Goal: Find specific page/section: Find specific page/section

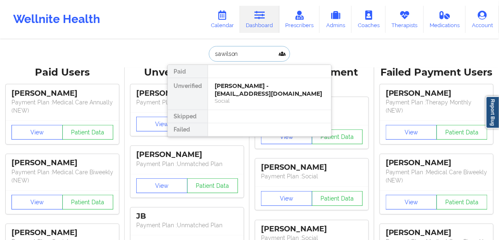
drag, startPoint x: 247, startPoint y: 51, endPoint x: 203, endPoint y: 53, distance: 43.5
click at [203, 53] on div "sawilson Paid Unverified [PERSON_NAME] - [EMAIL_ADDRESS][DOMAIN_NAME] Social Sk…" at bounding box center [249, 54] width 164 height 16
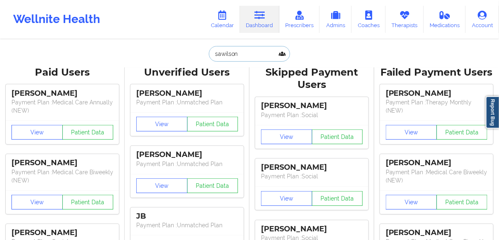
paste input "[PERSON_NAME]"
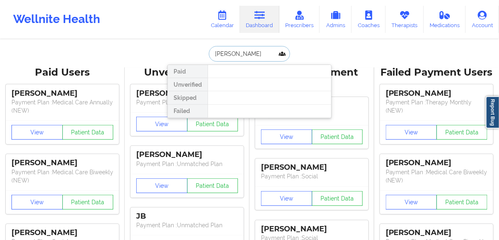
drag, startPoint x: 231, startPoint y: 53, endPoint x: 277, endPoint y: 55, distance: 46.0
click at [274, 57] on input "[PERSON_NAME]" at bounding box center [249, 54] width 81 height 16
type input "AmyJo"
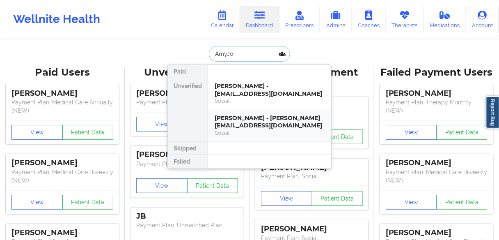
click at [245, 125] on div "[PERSON_NAME] - [PERSON_NAME][EMAIL_ADDRESS][DOMAIN_NAME]" at bounding box center [270, 121] width 110 height 15
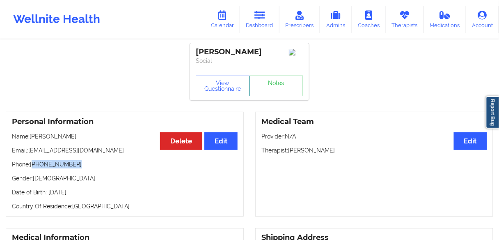
drag, startPoint x: 79, startPoint y: 167, endPoint x: 33, endPoint y: 166, distance: 46.4
click at [33, 166] on p "Phone: [PHONE_NUMBER]" at bounding box center [125, 164] width 226 height 8
copy p "[PHONE_NUMBER]"
drag, startPoint x: 263, startPoint y: 23, endPoint x: 256, endPoint y: 30, distance: 10.2
click at [263, 23] on link "Dashboard" at bounding box center [259, 19] width 39 height 27
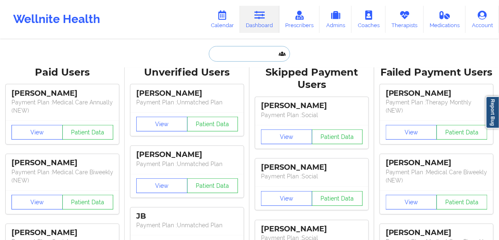
click at [235, 56] on input "text" at bounding box center [249, 54] width 81 height 16
paste input "[PERSON_NAME]"
type input "[PERSON_NAME]"
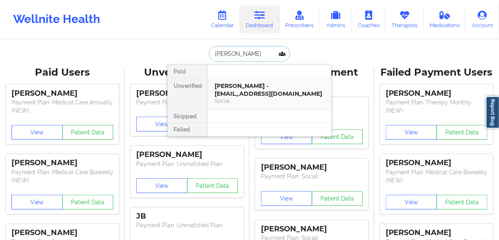
click at [230, 91] on div "[PERSON_NAME] - [EMAIL_ADDRESS][DOMAIN_NAME]" at bounding box center [270, 89] width 110 height 15
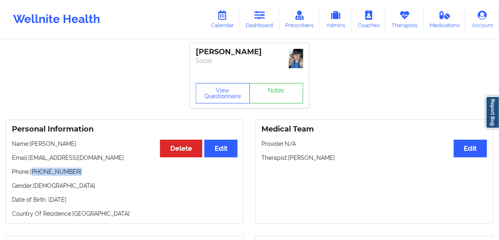
drag, startPoint x: 80, startPoint y: 162, endPoint x: 78, endPoint y: 158, distance: 4.8
click at [34, 171] on div "Personal Information Edit Delete Name: [PERSON_NAME] Email: [EMAIL_ADDRESS][DOM…" at bounding box center [125, 171] width 238 height 105
copy p "[PHONE_NUMBER]"
click at [255, 24] on link "Dashboard" at bounding box center [259, 19] width 39 height 27
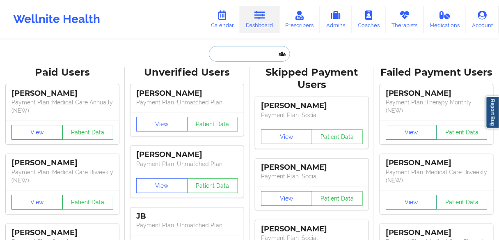
click at [233, 56] on input "text" at bounding box center [249, 54] width 81 height 16
paste input "[PERSON_NAME]"
type input "[PERSON_NAME]"
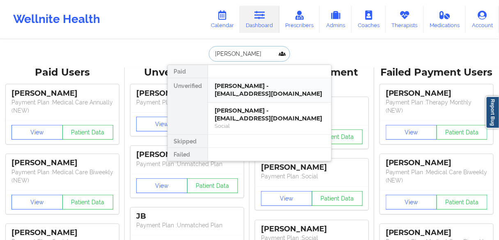
click at [237, 94] on div "[PERSON_NAME] - [EMAIL_ADDRESS][DOMAIN_NAME]" at bounding box center [270, 89] width 110 height 15
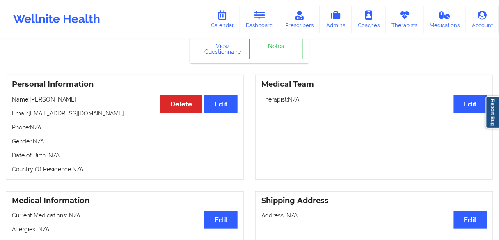
scroll to position [66, 0]
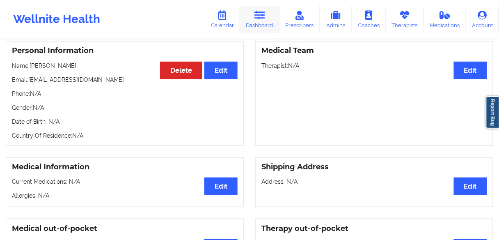
click at [260, 23] on link "Dashboard" at bounding box center [259, 19] width 39 height 27
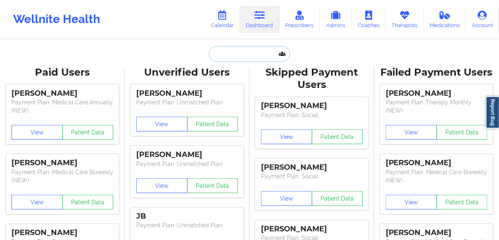
click at [240, 54] on input "text" at bounding box center [249, 54] width 81 height 16
paste input "[PERSON_NAME]"
type input "[PERSON_NAME]"
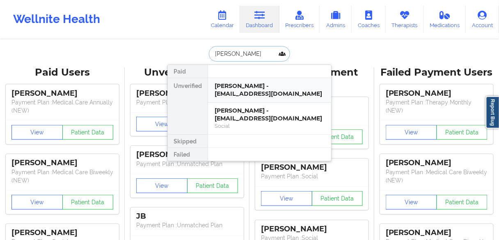
click at [246, 89] on div "[PERSON_NAME] - [EMAIL_ADDRESS][DOMAIN_NAME]" at bounding box center [270, 89] width 110 height 15
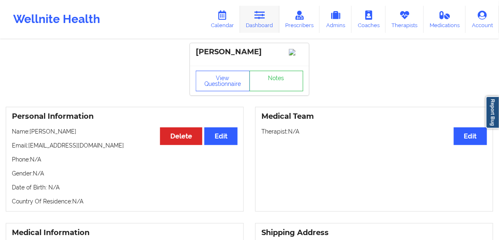
click at [259, 25] on link "Dashboard" at bounding box center [259, 19] width 39 height 27
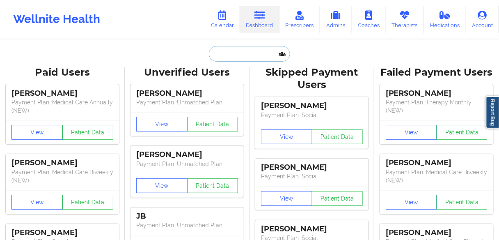
click at [253, 52] on input "text" at bounding box center [249, 54] width 81 height 16
paste input "[PERSON_NAME]"
type input "[PERSON_NAME]"
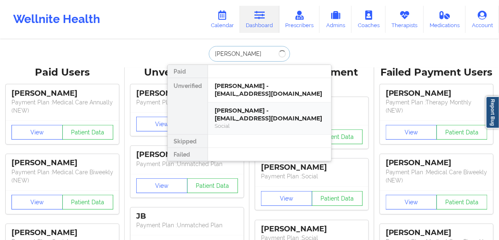
click at [238, 116] on div "[PERSON_NAME] - [EMAIL_ADDRESS][DOMAIN_NAME]" at bounding box center [270, 114] width 110 height 15
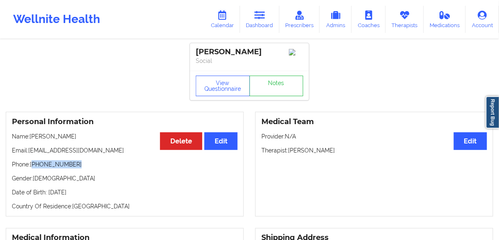
drag, startPoint x: 55, startPoint y: 164, endPoint x: 34, endPoint y: 164, distance: 21.7
click at [34, 164] on p "Phone: [PHONE_NUMBER]" at bounding box center [125, 164] width 226 height 8
copy p "[PHONE_NUMBER]"
click at [262, 16] on icon at bounding box center [259, 15] width 11 height 9
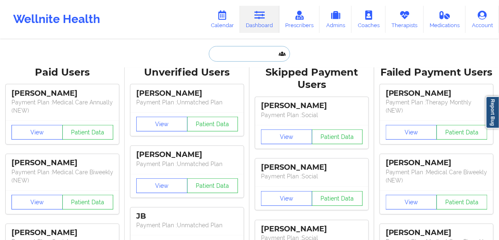
click at [241, 55] on input "text" at bounding box center [249, 54] width 81 height 16
paste input "[PERSON_NAME]"
type input "[PERSON_NAME]"
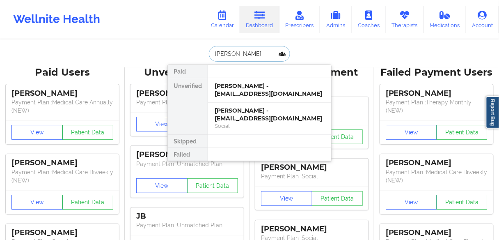
scroll to position [0, 2]
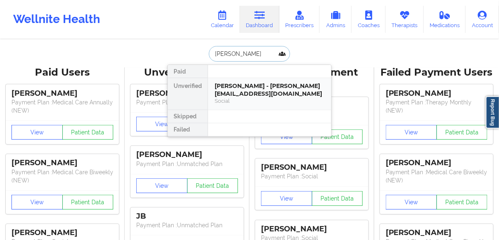
click at [238, 92] on div "[PERSON_NAME] - [PERSON_NAME][EMAIL_ADDRESS][DOMAIN_NAME]" at bounding box center [270, 89] width 110 height 15
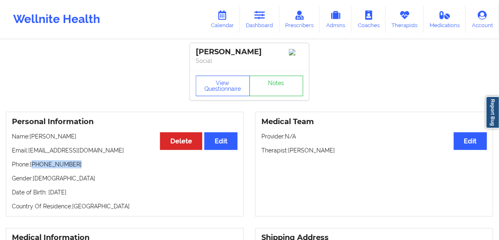
drag, startPoint x: 79, startPoint y: 173, endPoint x: 34, endPoint y: 174, distance: 44.3
click at [34, 168] on p "Phone: [PHONE_NUMBER]" at bounding box center [125, 164] width 226 height 8
copy p "[PHONE_NUMBER]"
click at [261, 23] on link "Dashboard" at bounding box center [259, 19] width 39 height 27
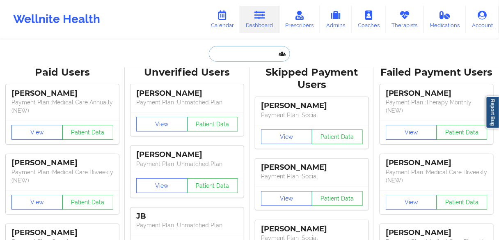
click at [238, 53] on input "text" at bounding box center [249, 54] width 81 height 16
paste input "MYRIESHA BEL"
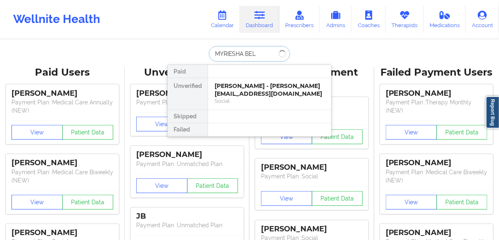
type input "MYRIESHA BEL"
drag, startPoint x: 252, startPoint y: 55, endPoint x: 215, endPoint y: 55, distance: 37.7
click at [215, 55] on input "MYRIESHA BEL" at bounding box center [249, 54] width 81 height 16
click at [237, 84] on div "Myriesha Bell - [EMAIL_ADDRESS][DOMAIN_NAME]" at bounding box center [270, 89] width 110 height 15
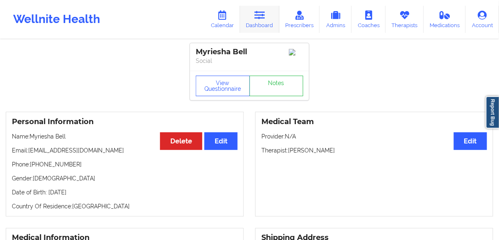
click at [255, 28] on link "Dashboard" at bounding box center [259, 19] width 39 height 27
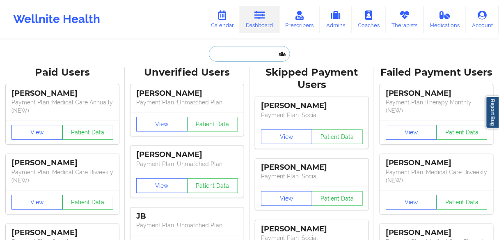
click at [227, 53] on input "text" at bounding box center [249, 54] width 81 height 16
paste input "[PERSON_NAME]"
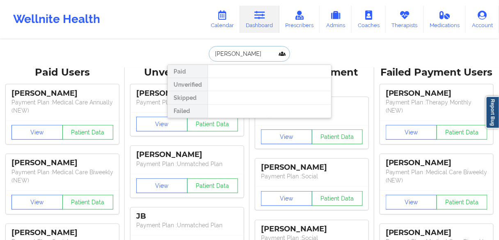
drag, startPoint x: 270, startPoint y: 52, endPoint x: 253, endPoint y: 50, distance: 17.4
click at [243, 50] on input "[PERSON_NAME]" at bounding box center [249, 54] width 81 height 16
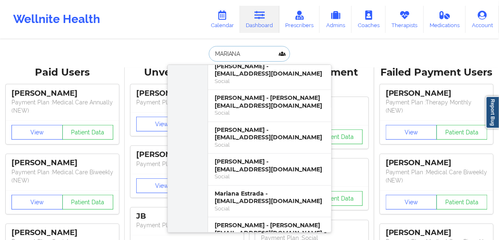
scroll to position [197, 0]
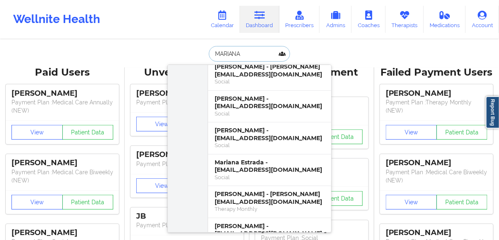
click at [248, 51] on input "MARIANA" at bounding box center [249, 54] width 81 height 16
paste input "[PERSON_NAME]"
type input "[PERSON_NAME]"
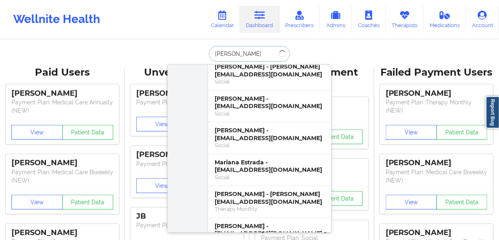
scroll to position [0, 0]
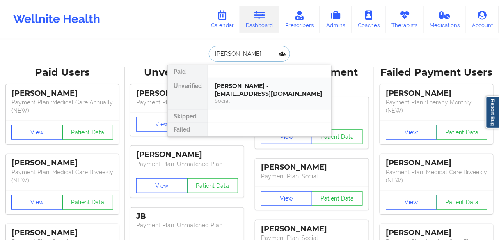
click at [232, 90] on div "[PERSON_NAME] - [EMAIL_ADDRESS][DOMAIN_NAME]" at bounding box center [270, 89] width 110 height 15
